Goal: Task Accomplishment & Management: Manage account settings

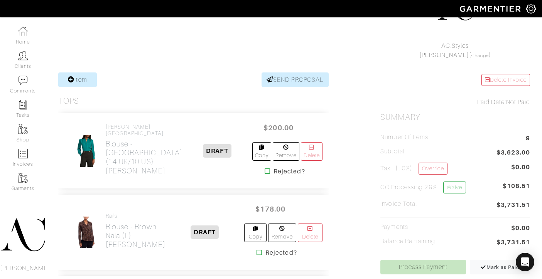
scroll to position [92, 0]
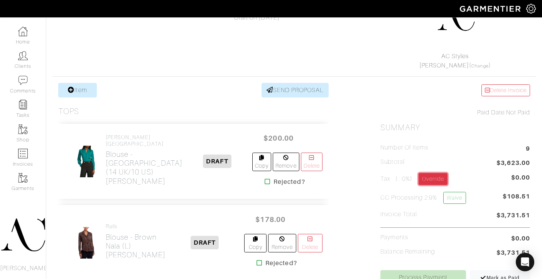
click at [443, 181] on link "Override" at bounding box center [433, 179] width 29 height 12
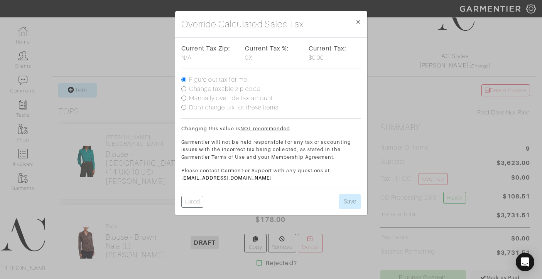
click at [183, 88] on input "Change taxable zip code" at bounding box center [183, 88] width 5 height 5
radio input "true"
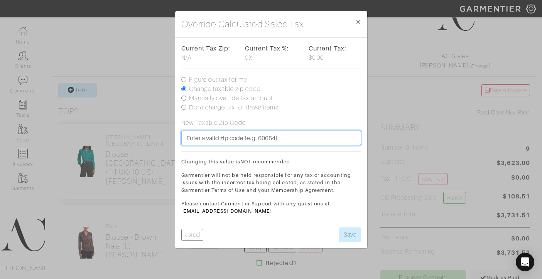
click at [208, 137] on input "text" at bounding box center [271, 138] width 180 height 15
type input "49024"
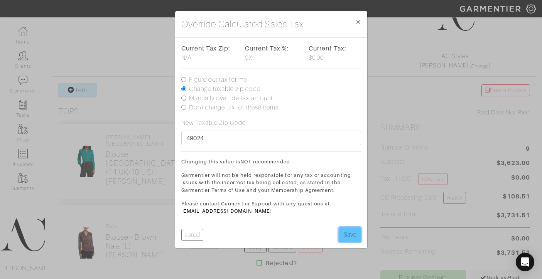
click at [352, 236] on button "Save" at bounding box center [350, 235] width 22 height 15
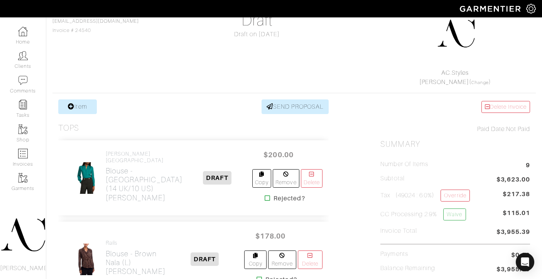
scroll to position [131, 0]
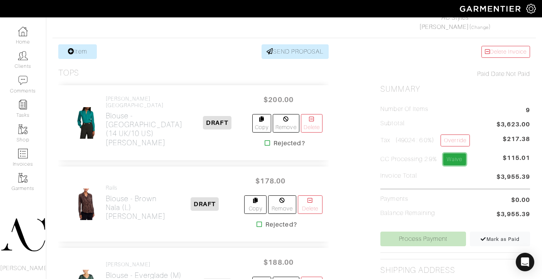
click at [461, 160] on link "Waive" at bounding box center [455, 160] width 22 height 12
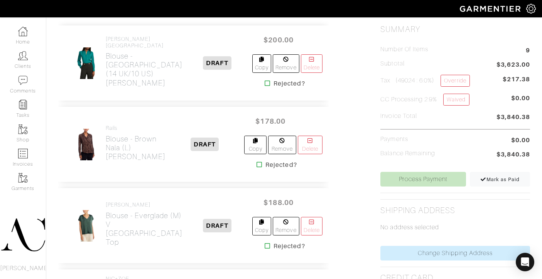
scroll to position [252, 0]
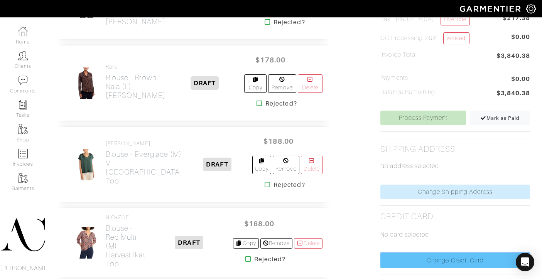
click at [413, 259] on link "Change Credit Card" at bounding box center [456, 261] width 150 height 15
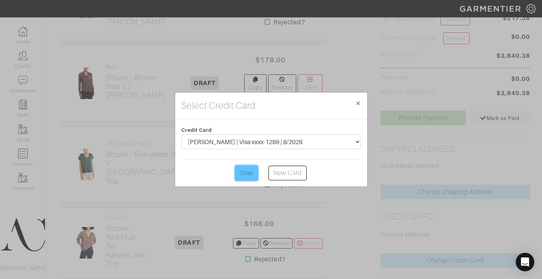
click at [251, 174] on input "Save" at bounding box center [246, 173] width 22 height 15
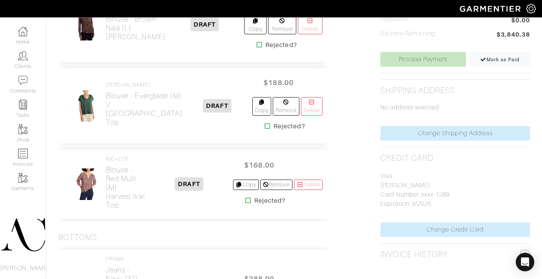
scroll to position [290, 0]
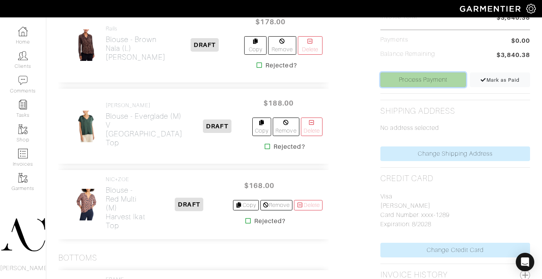
click at [419, 78] on link "Process Payment" at bounding box center [424, 80] width 86 height 15
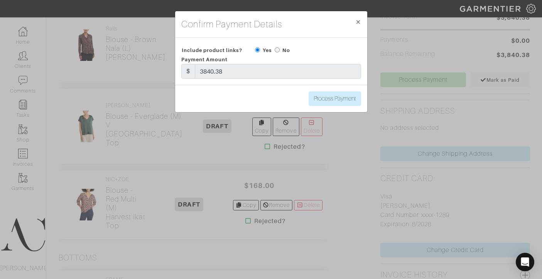
click at [276, 49] on input "radio" at bounding box center [277, 49] width 5 height 5
radio input "true"
click at [322, 100] on input "Process Payment" at bounding box center [335, 98] width 52 height 15
type input "Process Payment"
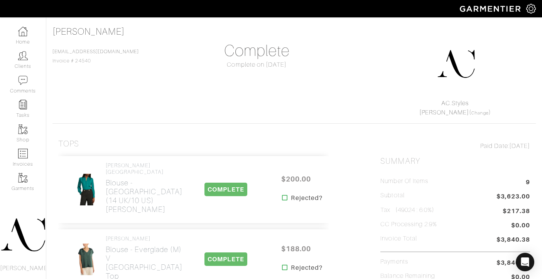
scroll to position [0, 0]
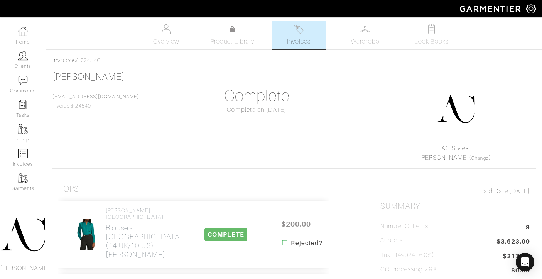
click at [308, 39] on span "Invoices" at bounding box center [299, 41] width 24 height 9
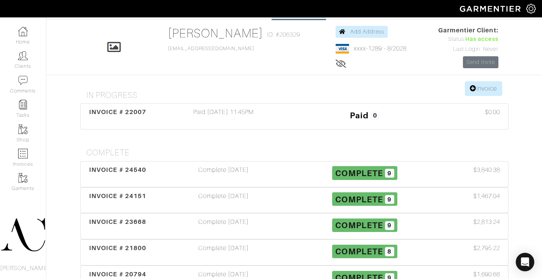
scroll to position [56, 0]
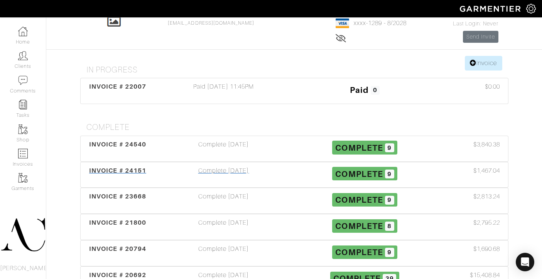
click at [216, 170] on div "Complete 08/06/25" at bounding box center [223, 175] width 141 height 18
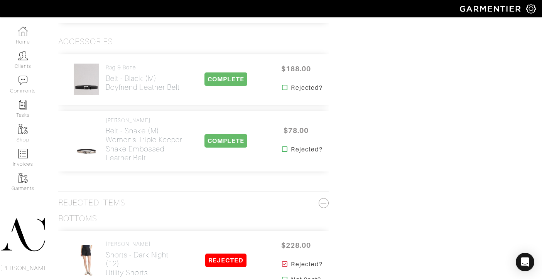
scroll to position [726, 0]
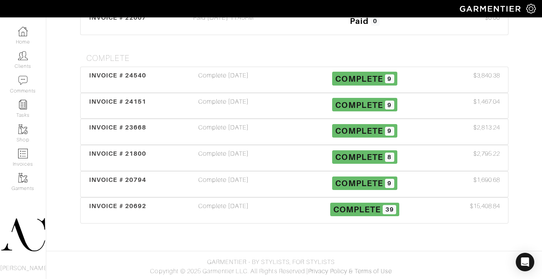
scroll to position [56, 0]
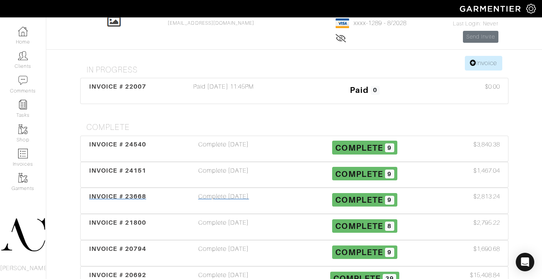
click at [229, 196] on div "Complete 06/18/25" at bounding box center [223, 201] width 141 height 18
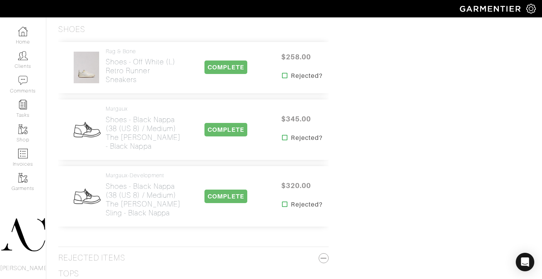
scroll to position [761, 0]
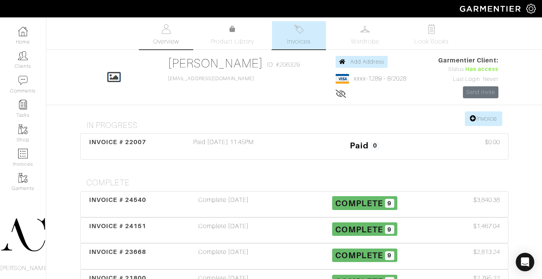
click at [169, 29] on img at bounding box center [166, 29] width 10 height 10
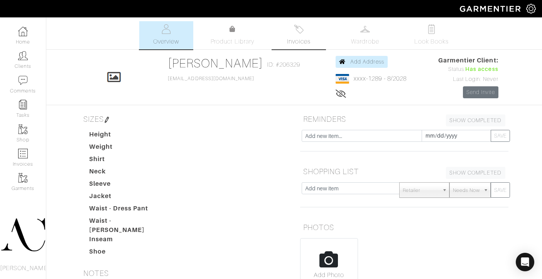
click at [300, 43] on span "Invoices" at bounding box center [299, 41] width 24 height 9
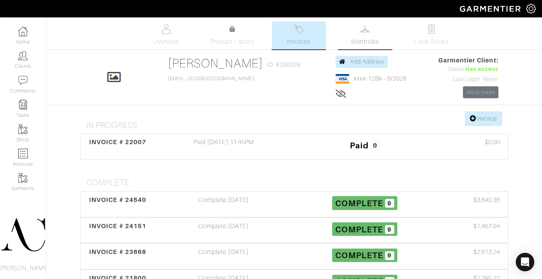
click at [369, 29] on img at bounding box center [366, 29] width 10 height 10
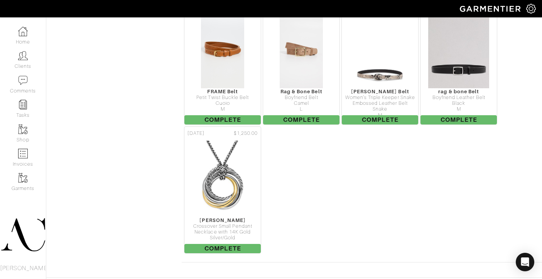
scroll to position [3938, 0]
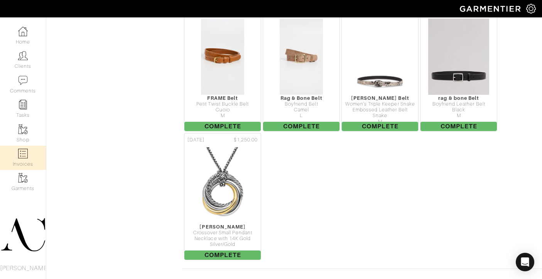
click at [24, 151] on img at bounding box center [23, 154] width 10 height 10
select select
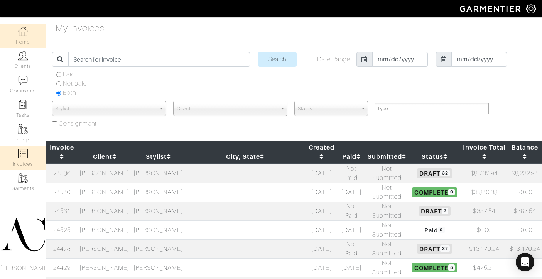
click at [25, 29] on img at bounding box center [23, 32] width 10 height 10
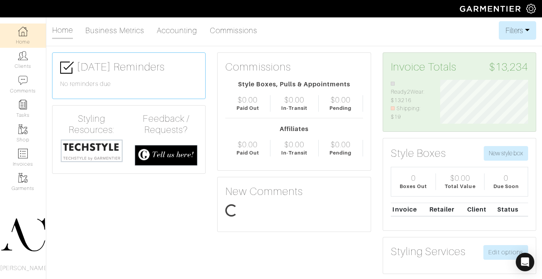
scroll to position [44, 99]
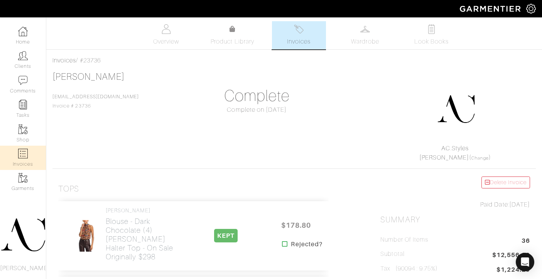
click at [24, 153] on img at bounding box center [23, 154] width 10 height 10
select select
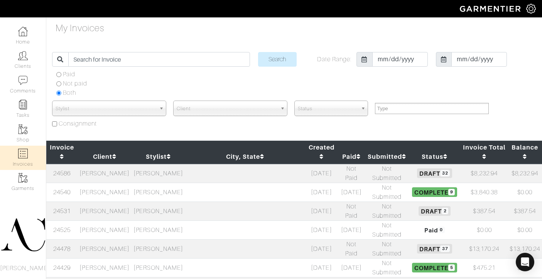
click at [121, 183] on td "[PERSON_NAME]" at bounding box center [105, 192] width 54 height 19
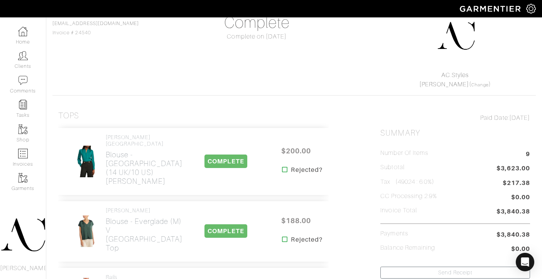
scroll to position [66, 0]
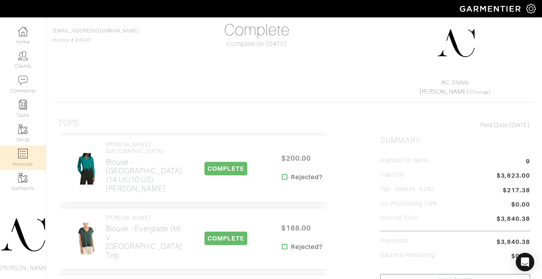
click at [24, 157] on img at bounding box center [23, 154] width 10 height 10
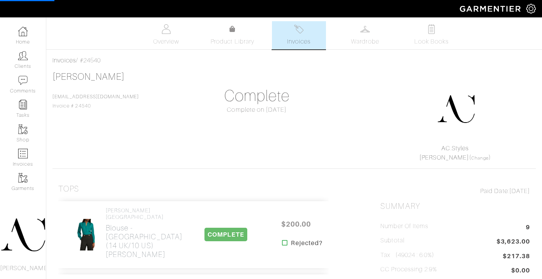
select select
